Goal: Navigation & Orientation: Go to known website

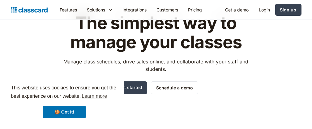
scroll to position [31, 0]
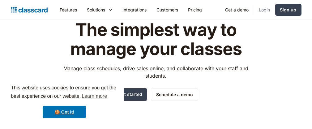
click at [268, 8] on link "Login" at bounding box center [264, 10] width 21 height 14
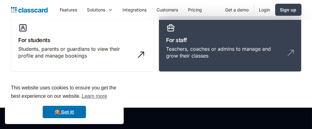
scroll to position [62, 0]
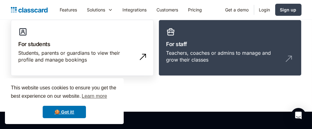
click at [54, 55] on div "Students, parents or guardians to view their profile and manage bookings" at bounding box center [76, 56] width 115 height 14
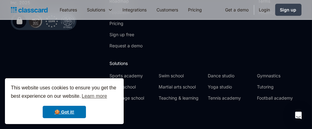
scroll to position [271, 0]
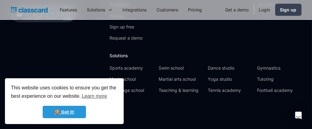
click at [58, 113] on link "🍪 Got it!" at bounding box center [64, 112] width 43 height 12
